Goal: Task Accomplishment & Management: Manage account settings

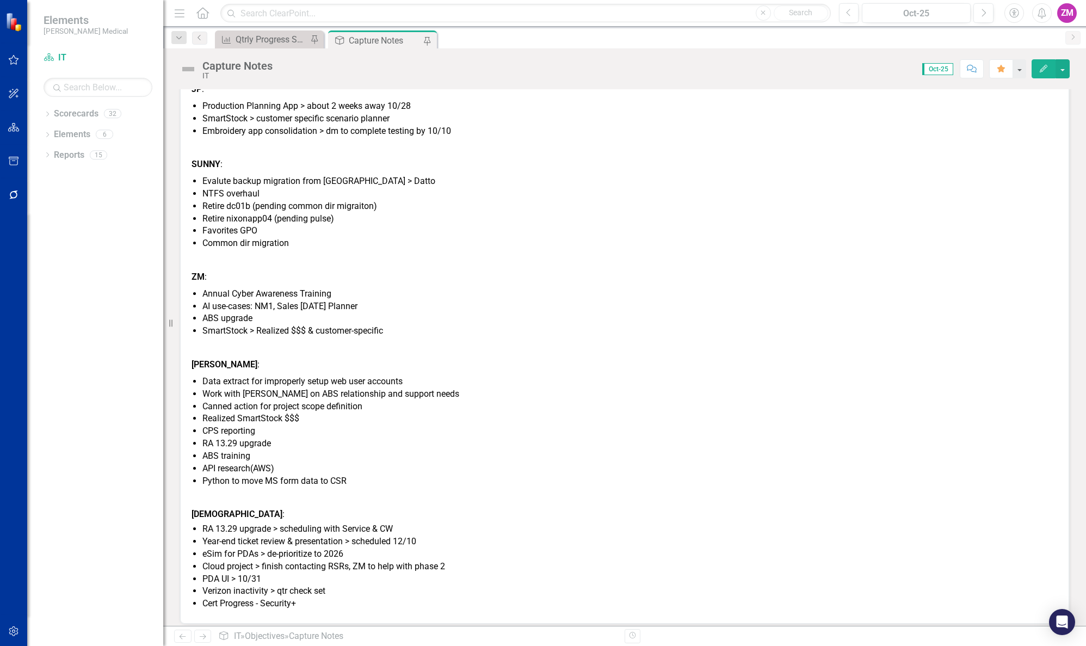
scroll to position [183, 0]
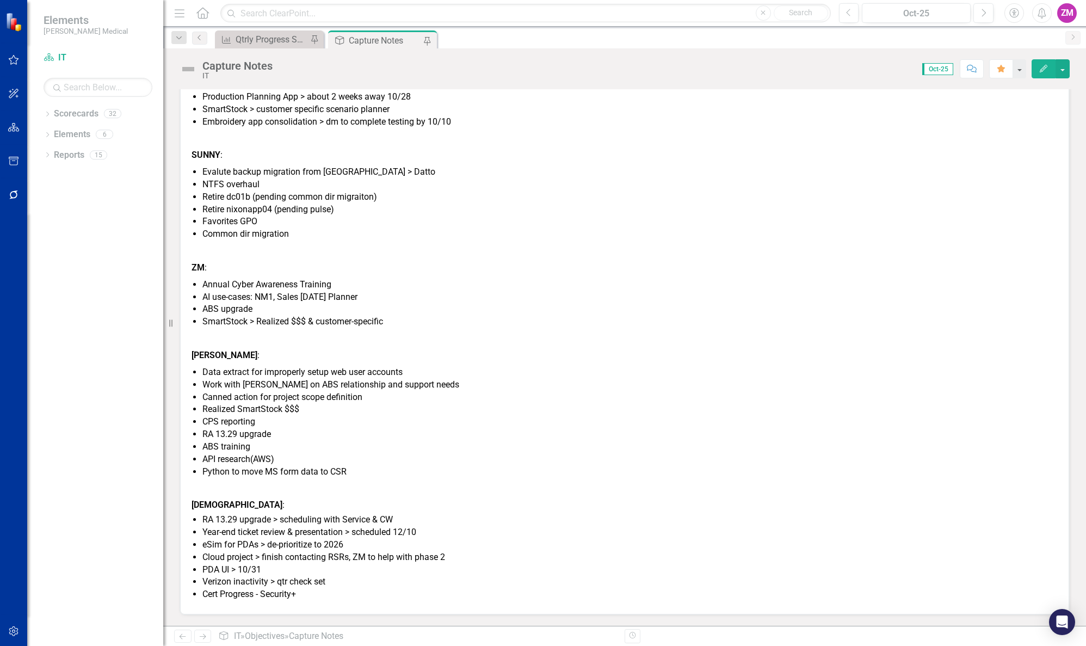
click at [457, 461] on li "API research(AWS)" at bounding box center [629, 459] width 855 height 13
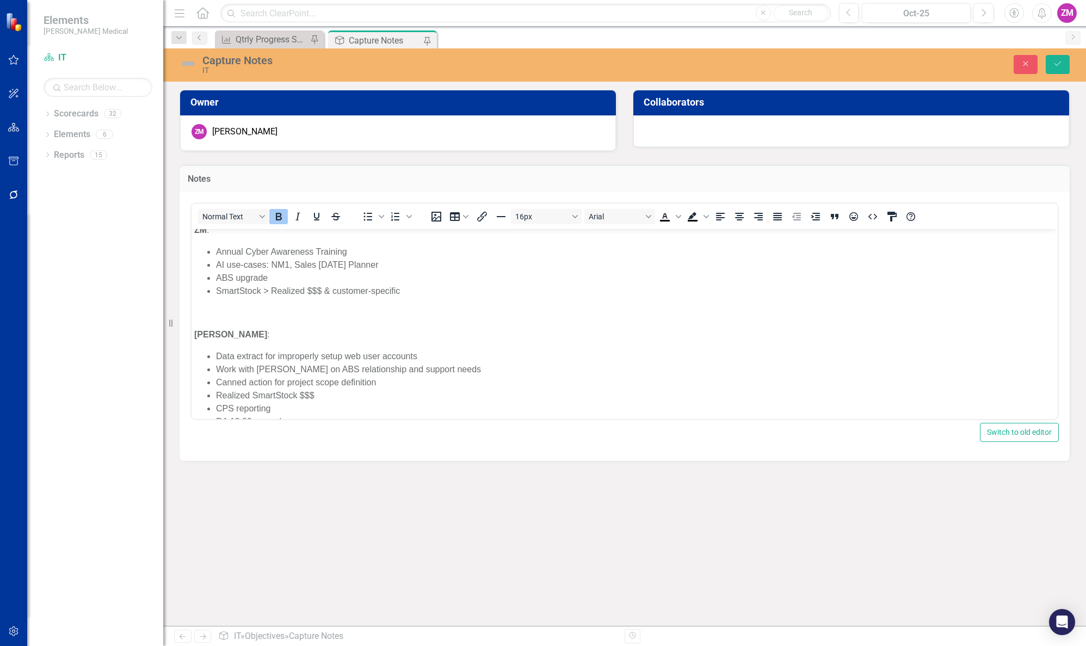
scroll to position [327, 0]
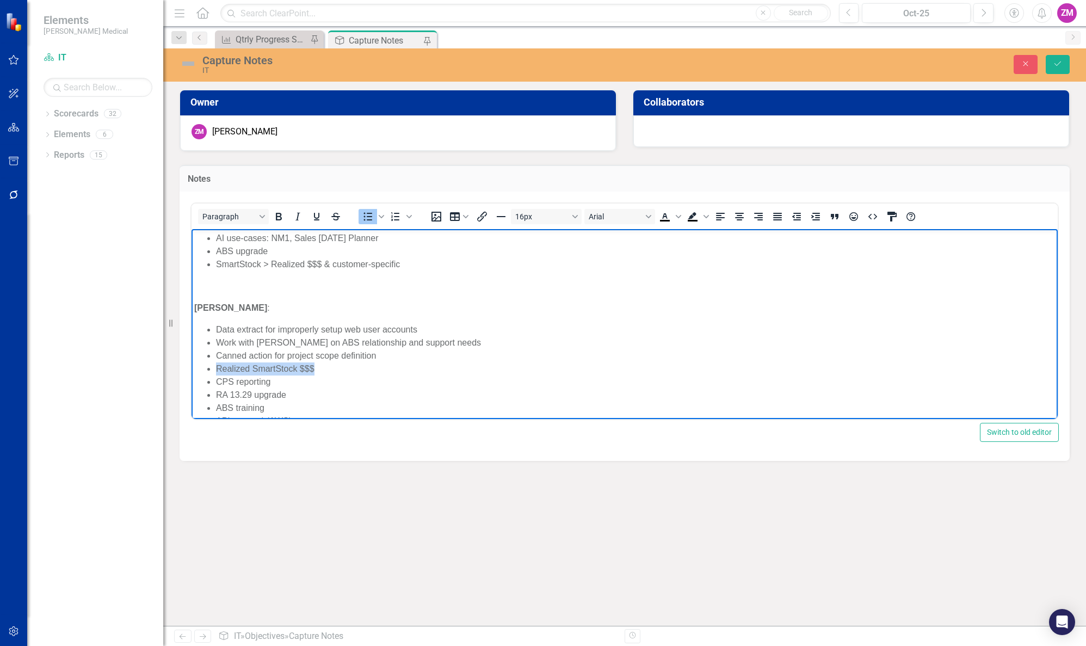
drag, startPoint x: 324, startPoint y: 366, endPoint x: 213, endPoint y: 368, distance: 111.6
click at [213, 368] on ul "Data extract for improperly setup web user accounts Work with [PERSON_NAME] on …" at bounding box center [624, 382] width 861 height 118
click at [301, 365] on li "CPS reporting" at bounding box center [635, 368] width 839 height 13
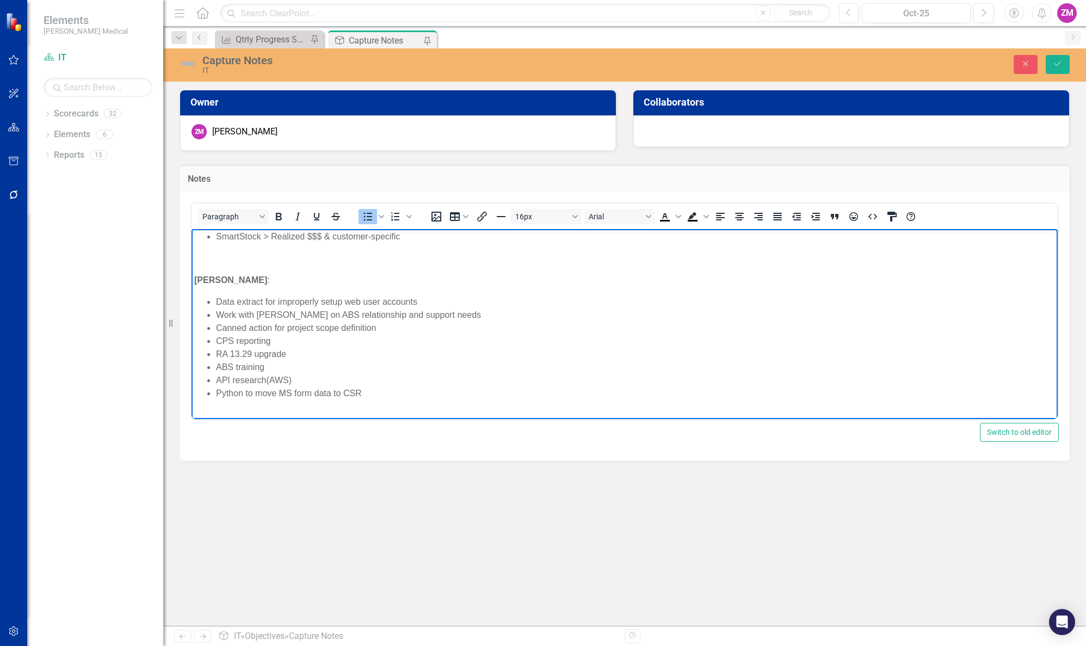
scroll to position [381, 0]
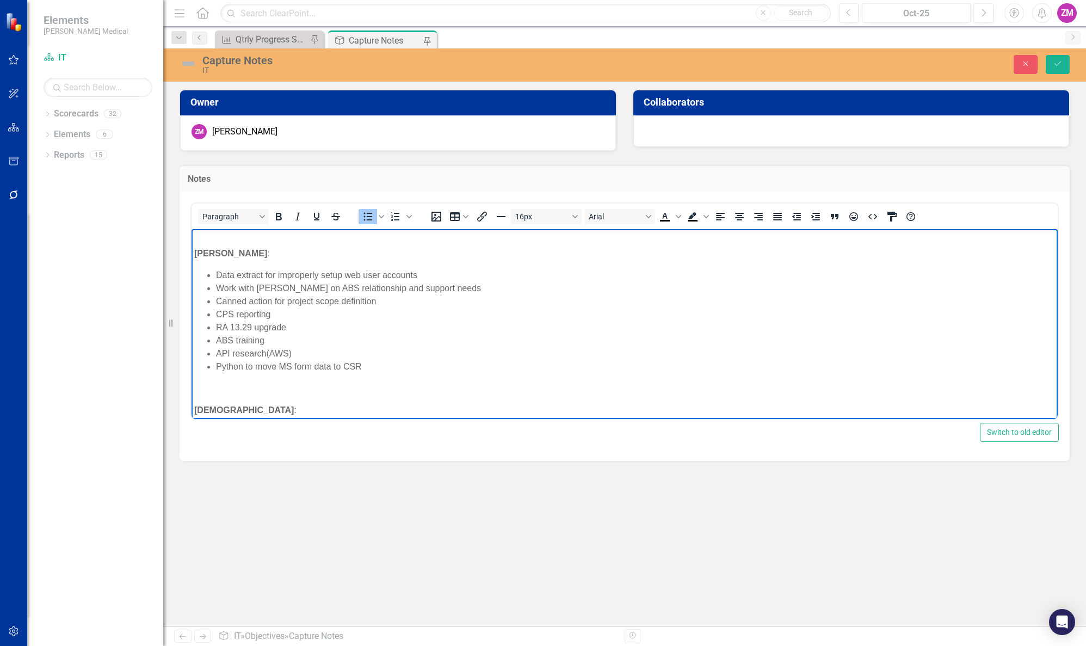
click at [304, 327] on li "RA 13.29 upgrade" at bounding box center [635, 327] width 839 height 13
click at [329, 303] on li "Canned action for project scope definition" at bounding box center [635, 300] width 839 height 13
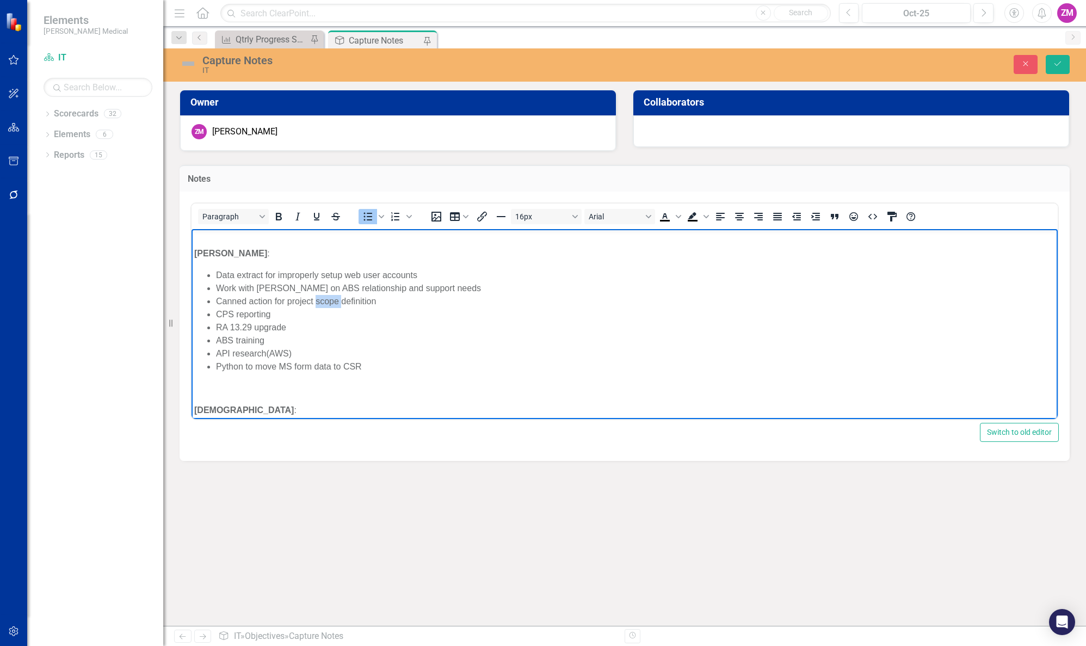
click at [329, 303] on li "Canned action for project scope definition" at bounding box center [635, 300] width 839 height 13
click at [347, 292] on li "Work with [PERSON_NAME] on ABS relationship and support needs" at bounding box center [635, 287] width 839 height 13
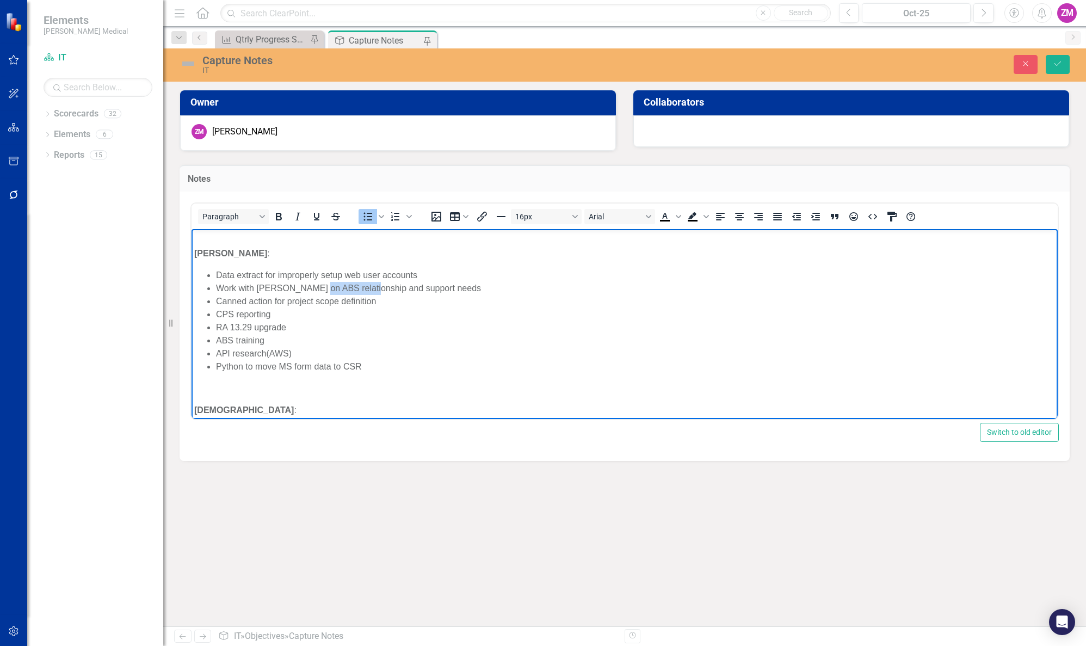
click at [347, 292] on li "Work with [PERSON_NAME] on ABS relationship and support needs" at bounding box center [635, 287] width 839 height 13
click at [349, 303] on li "Canned action for project scope definition" at bounding box center [635, 300] width 839 height 13
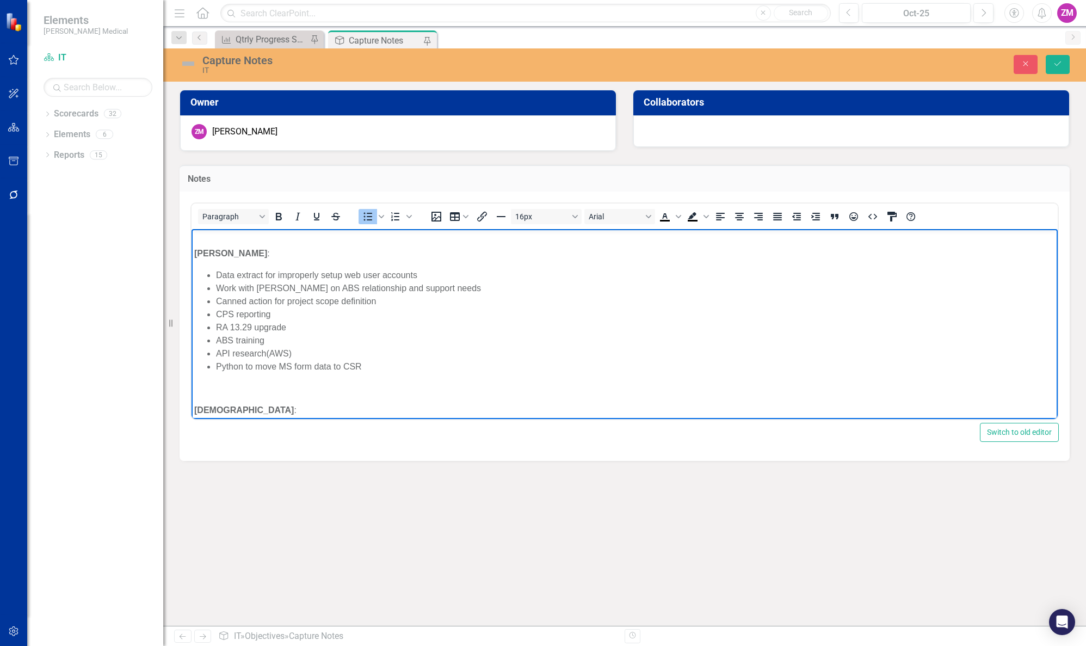
click at [541, 325] on li "RA 13.29 upgrade" at bounding box center [635, 327] width 839 height 13
click at [477, 297] on li "Canned action for project scope definition" at bounding box center [635, 300] width 839 height 13
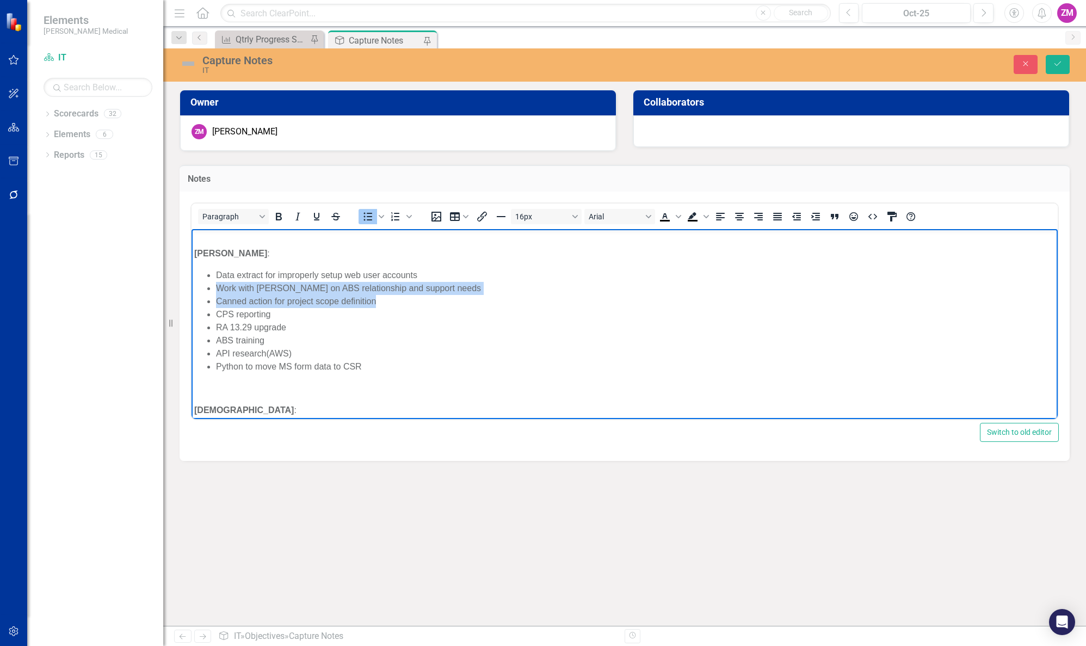
drag, startPoint x: 464, startPoint y: 297, endPoint x: 216, endPoint y: 284, distance: 248.5
click at [216, 284] on ul "Data extract for improperly setup web user accounts Work with [PERSON_NAME] on …" at bounding box center [624, 320] width 861 height 104
click at [638, 299] on li "Canned action for project scope definition" at bounding box center [635, 300] width 839 height 13
drag, startPoint x: 601, startPoint y: 317, endPoint x: 196, endPoint y: 279, distance: 406.1
click at [196, 279] on ul "Data extract for improperly setup web user accounts Work with [PERSON_NAME] on …" at bounding box center [624, 320] width 861 height 104
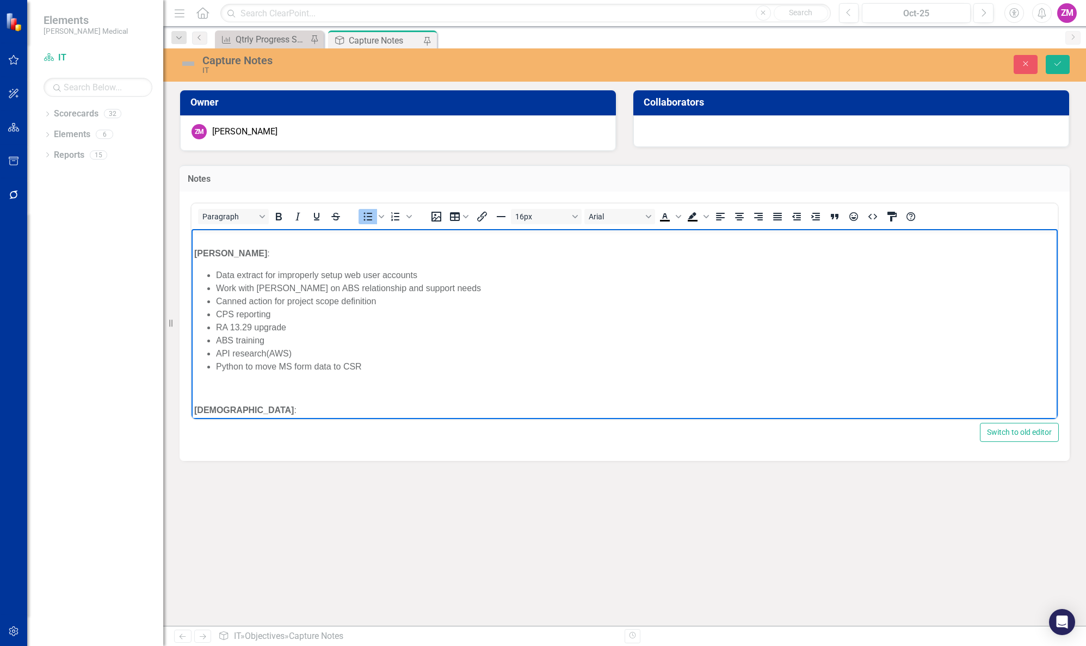
click at [392, 331] on li "RA 13.29 upgrade" at bounding box center [635, 327] width 839 height 13
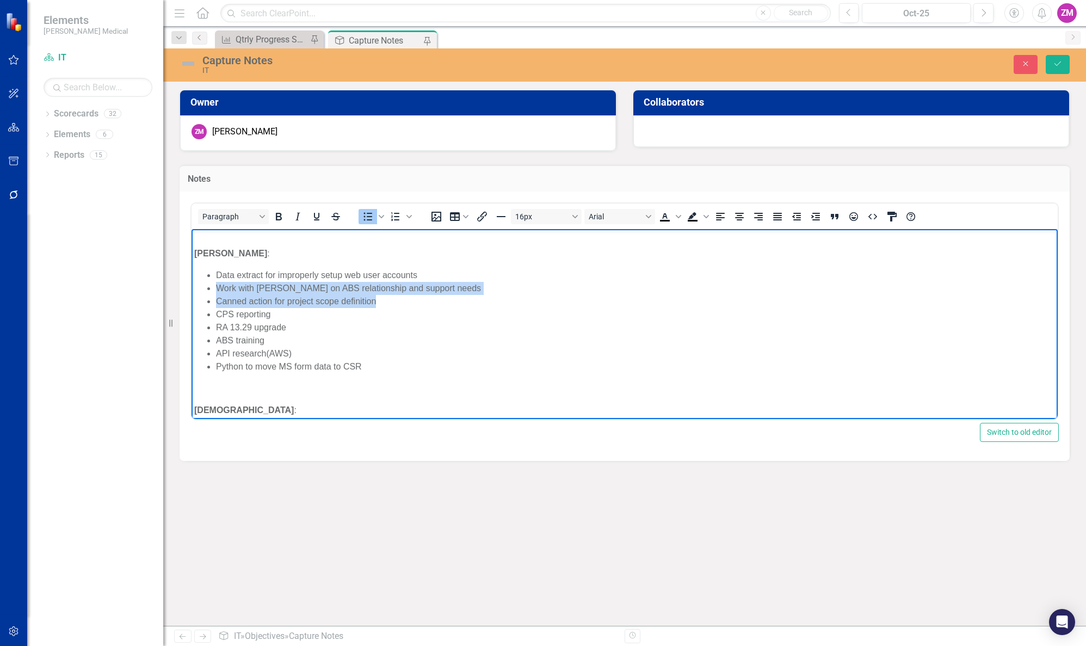
drag, startPoint x: 411, startPoint y: 306, endPoint x: 376, endPoint y: 514, distance: 210.9
click at [192, 285] on html "HUDDLE : PMP reminder Position Matrix JP : Production Planning App > about 2 we…" at bounding box center [625, 188] width 866 height 680
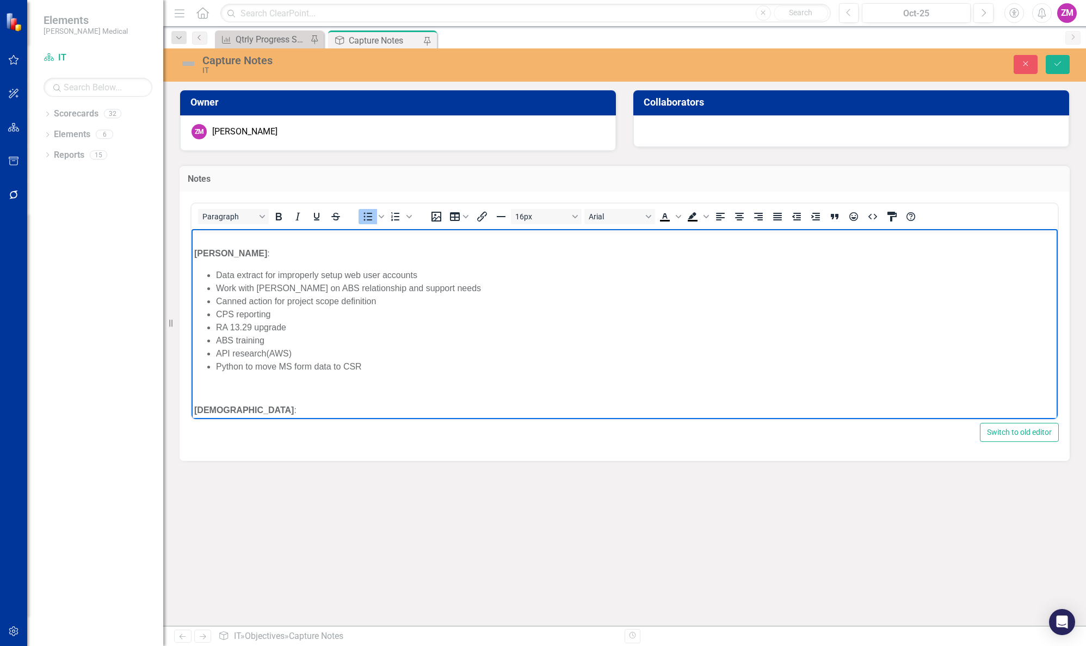
click at [398, 311] on li "CPS reporting" at bounding box center [635, 313] width 839 height 13
drag, startPoint x: 450, startPoint y: 293, endPoint x: 202, endPoint y: 286, distance: 248.3
click at [202, 286] on ul "Data extract for improperly setup web user accounts Work with [PERSON_NAME] on …" at bounding box center [624, 320] width 861 height 104
click at [399, 287] on li "Canned action for project scope definition" at bounding box center [635, 287] width 839 height 13
click at [1052, 63] on button "Save" at bounding box center [1058, 64] width 24 height 19
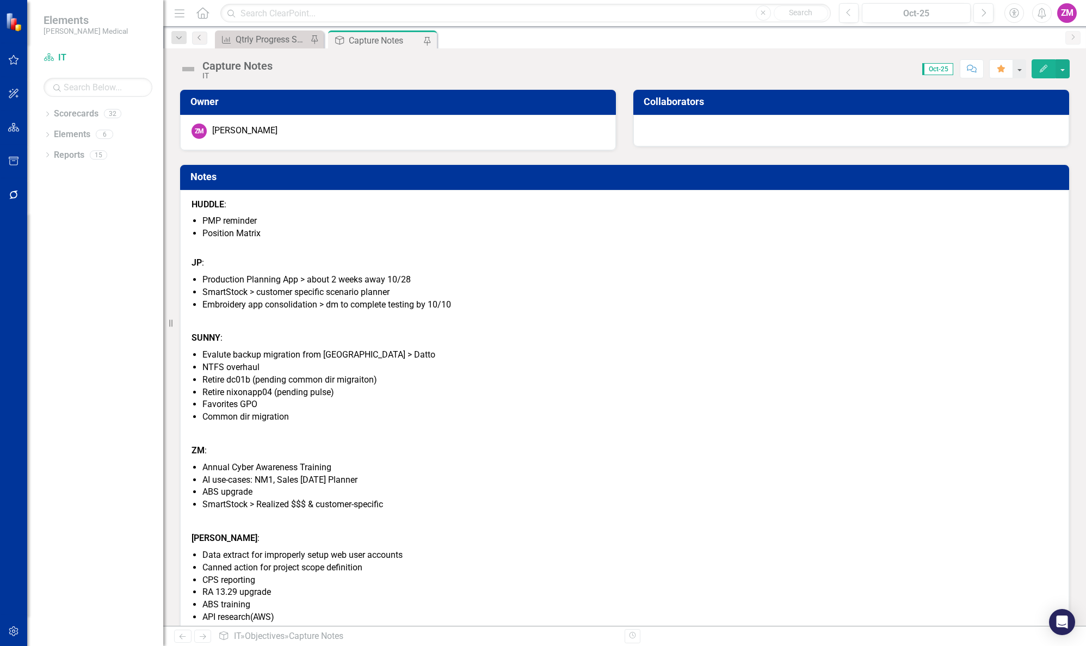
click at [467, 253] on p "JP :" at bounding box center [625, 256] width 866 height 29
